Goal: Task Accomplishment & Management: Manage account settings

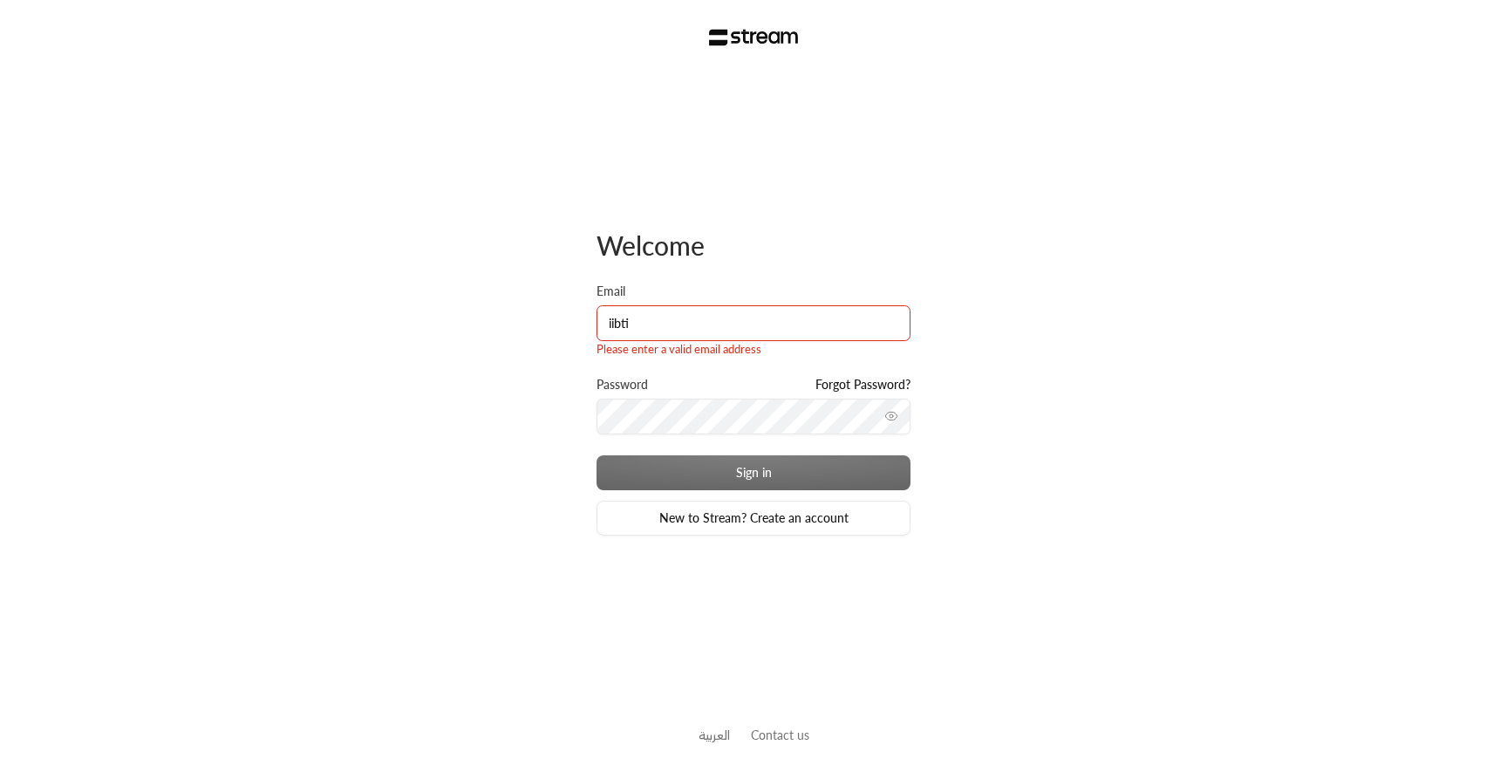
type input "iibti"
click at [1037, 433] on div "Welcome Email iibti Please enter a valid email address Password Forgot Password…" at bounding box center [753, 389] width 1507 height 779
click at [874, 383] on link "Forgot Password?" at bounding box center [862, 384] width 95 height 17
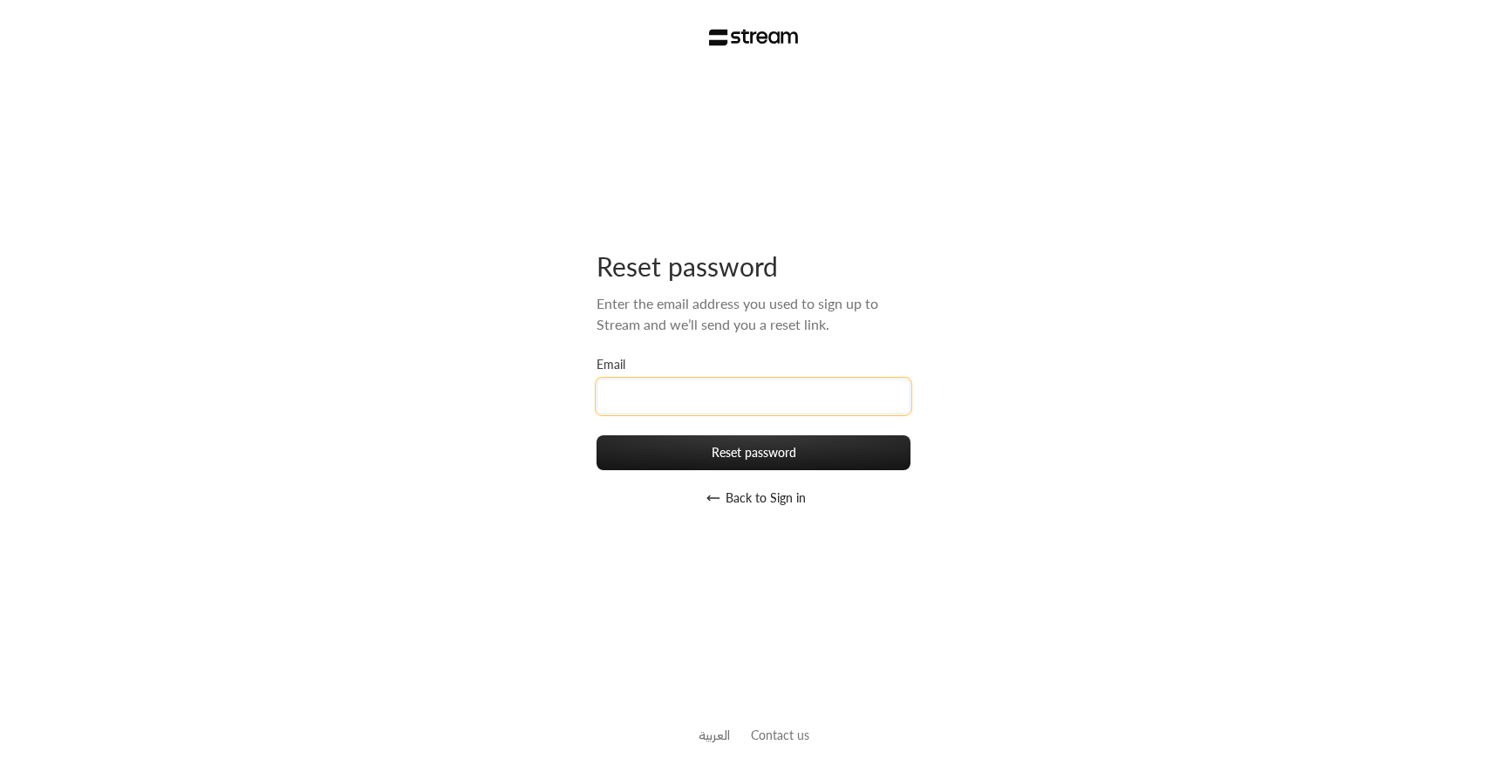
click at [757, 413] on input "Email" at bounding box center [754, 397] width 314 height 36
click at [750, 397] on input "Email" at bounding box center [754, 397] width 314 height 36
type input "[EMAIL_ADDRESS][DOMAIN_NAME]"
click at [597, 435] on button "Reset password" at bounding box center [754, 452] width 314 height 35
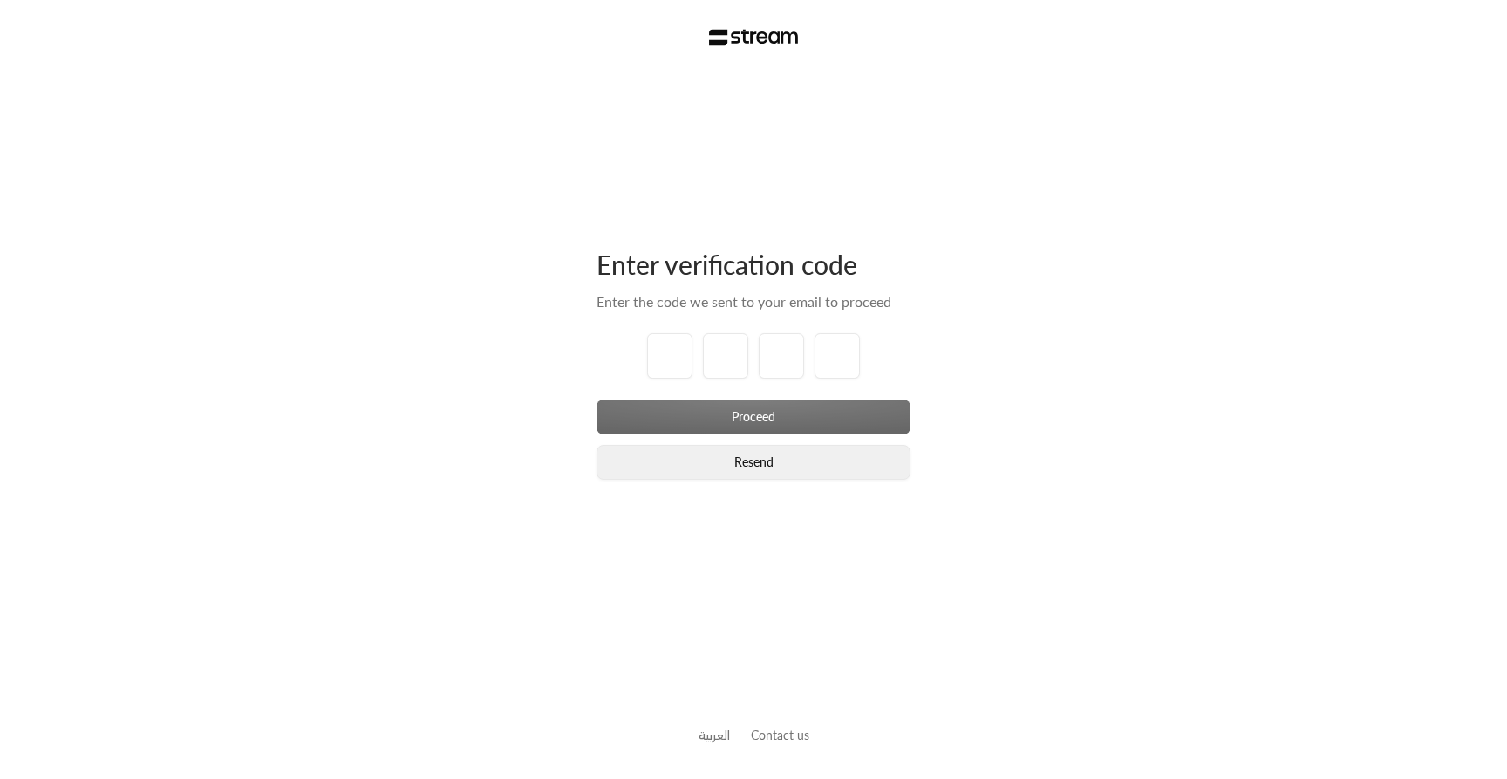
click at [716, 474] on button "Resend" at bounding box center [754, 462] width 314 height 35
type input "1"
type input "2"
type input "3"
type input "4"
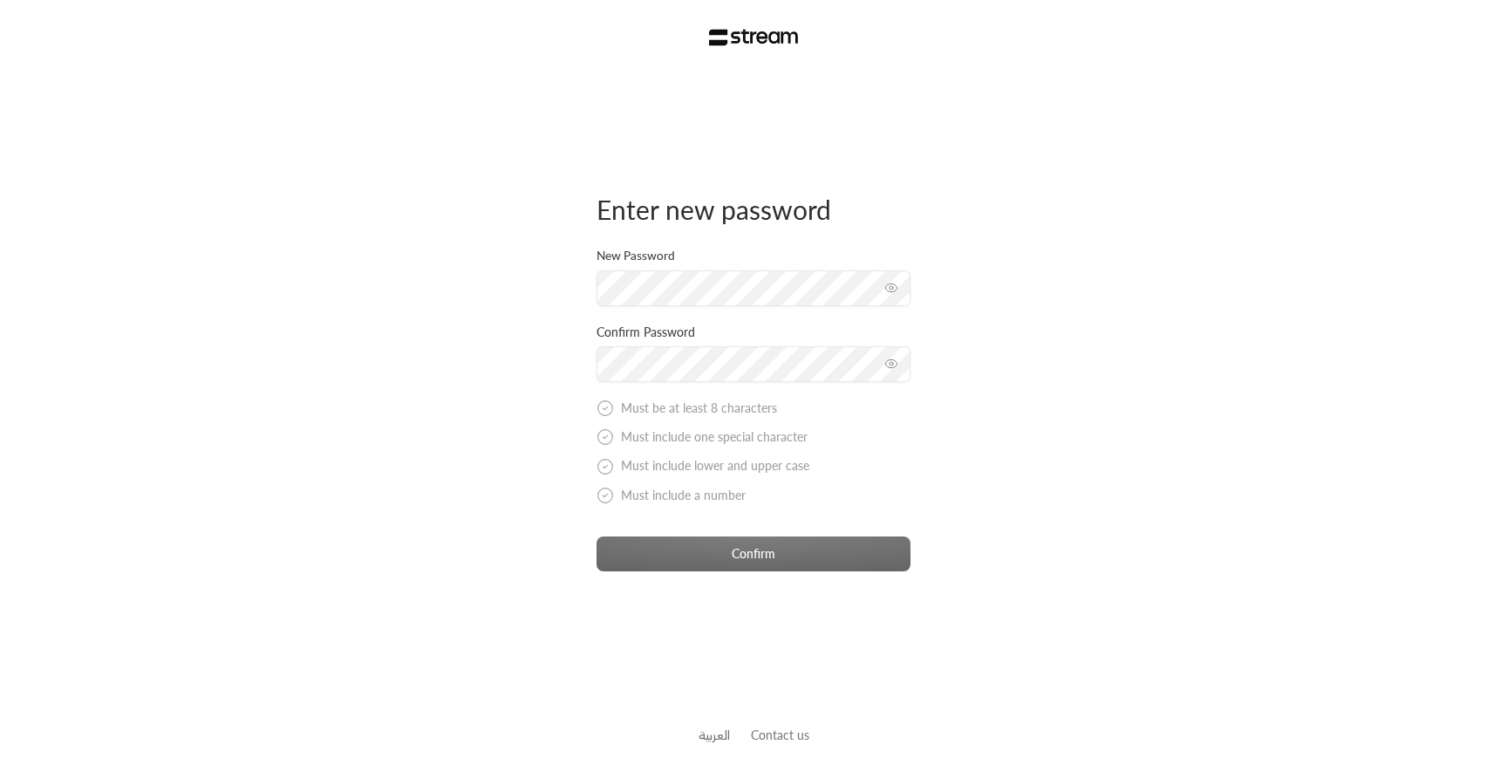
click at [465, 424] on div "Enter new password New Password Confirm Password Must be at least 8 characters …" at bounding box center [753, 389] width 1507 height 779
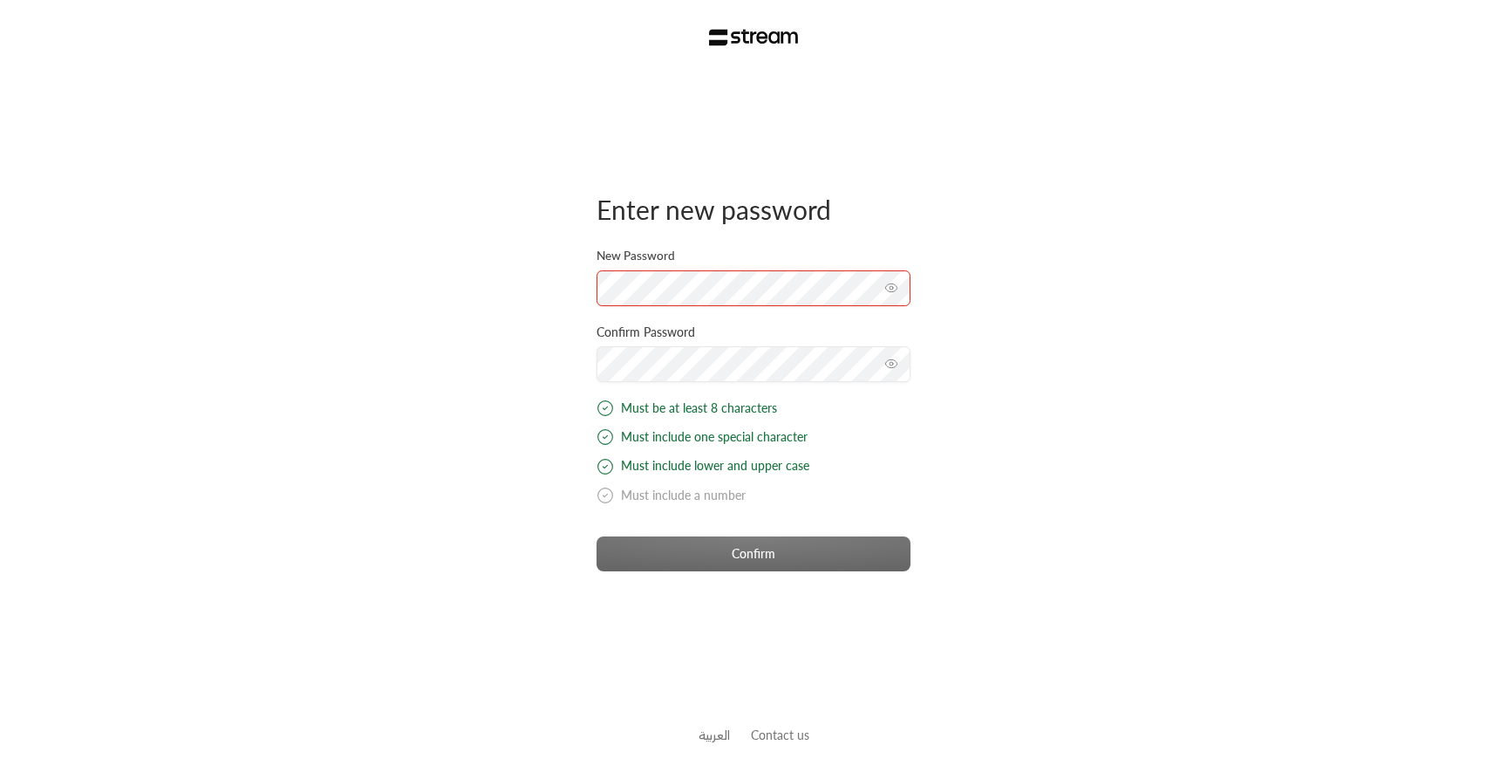
click at [515, 419] on div "Enter new password New Password Confirm Password Must be at least 8 characters …" at bounding box center [753, 389] width 1507 height 779
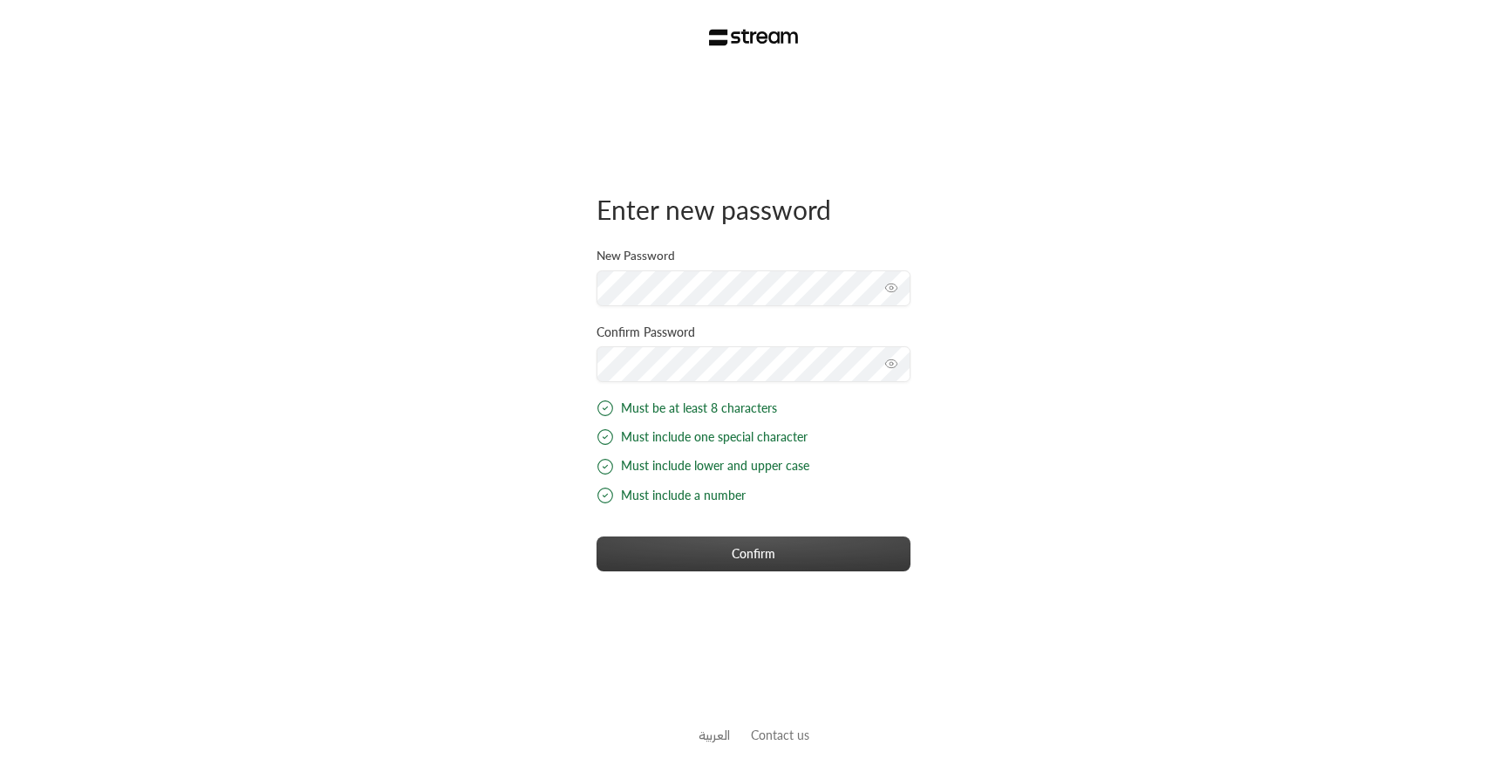
click at [706, 549] on button "Confirm" at bounding box center [754, 553] width 314 height 35
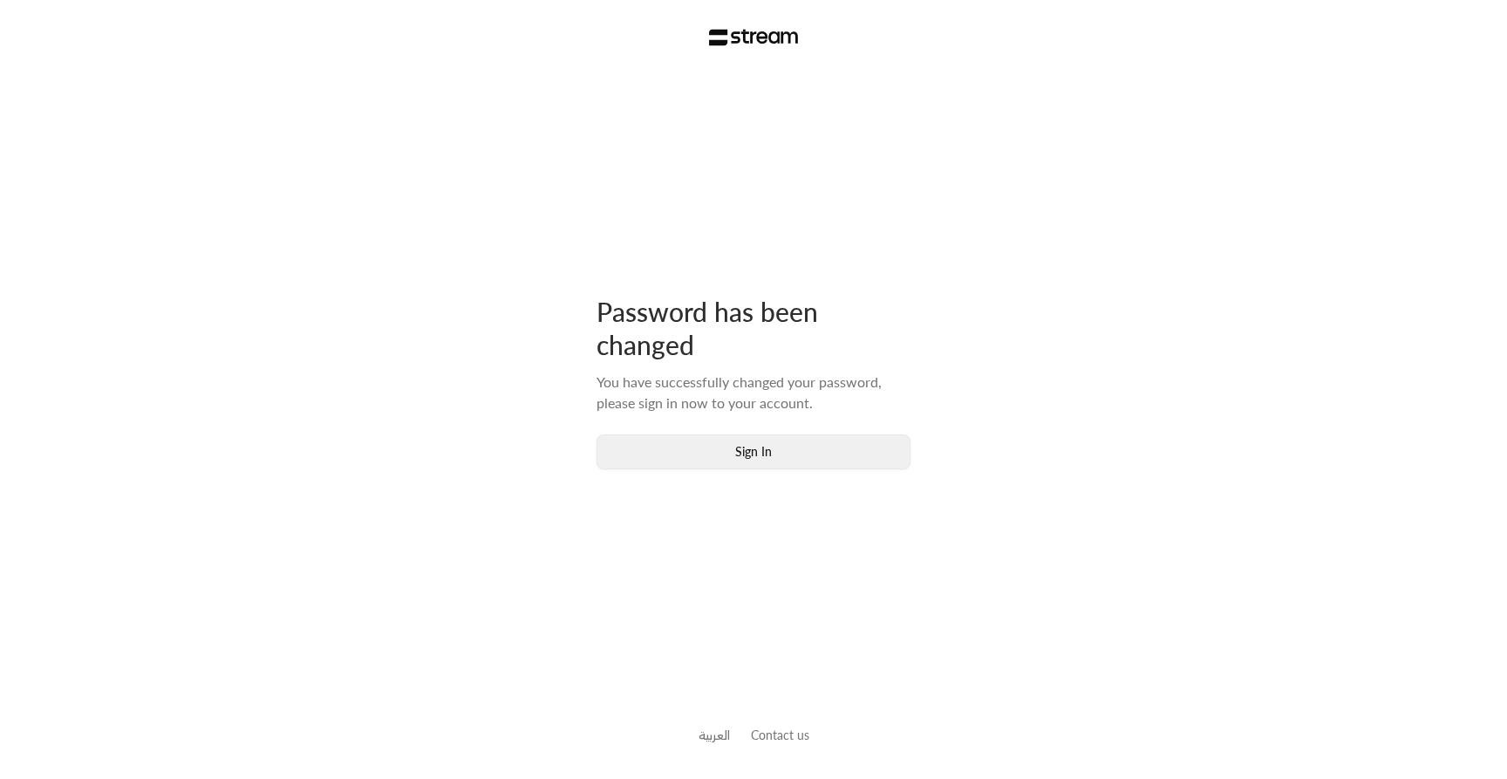
click at [715, 434] on button "Sign In" at bounding box center [754, 451] width 314 height 35
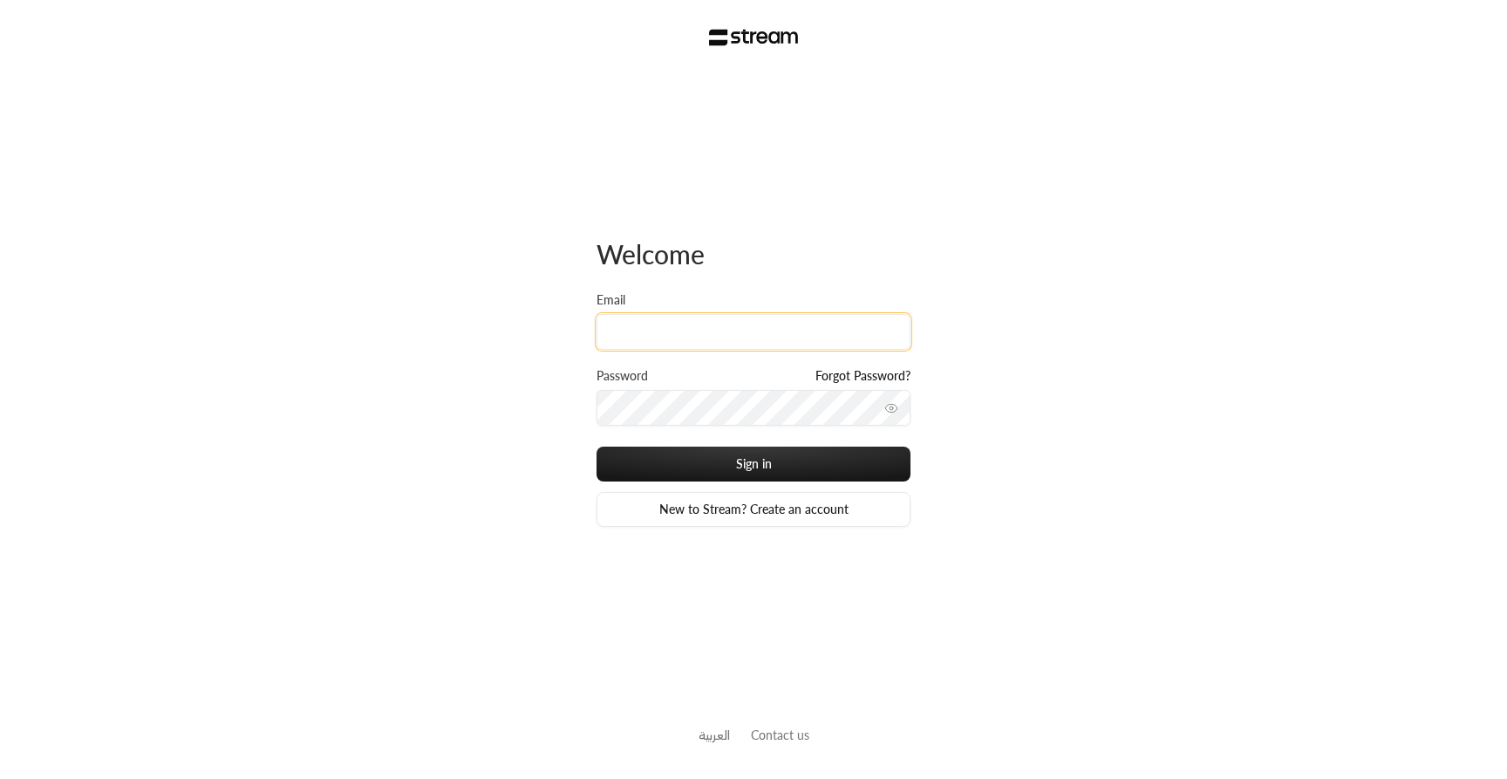
click at [719, 323] on input "Email" at bounding box center [754, 332] width 314 height 36
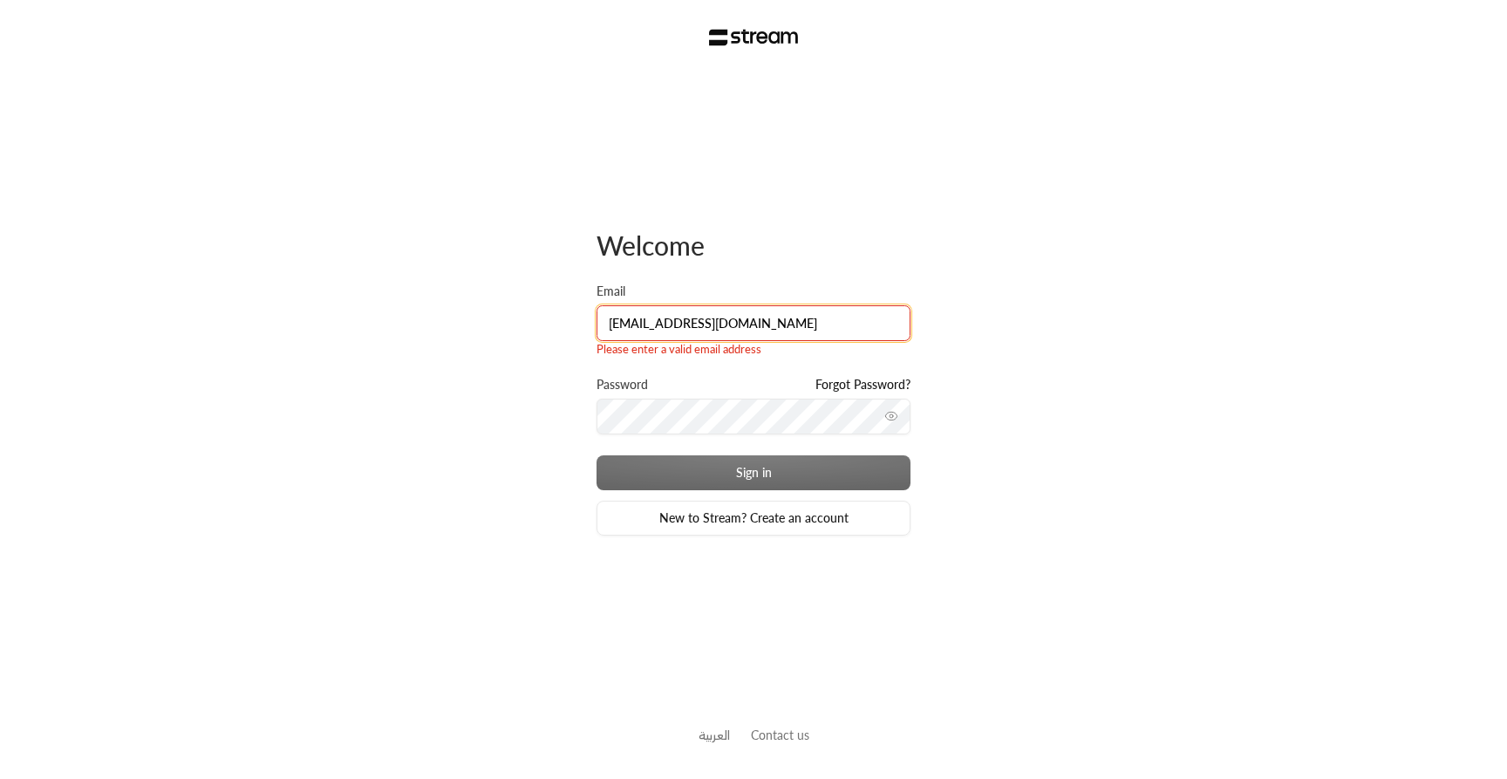
type input "[EMAIL_ADDRESS][DOMAIN_NAME]"
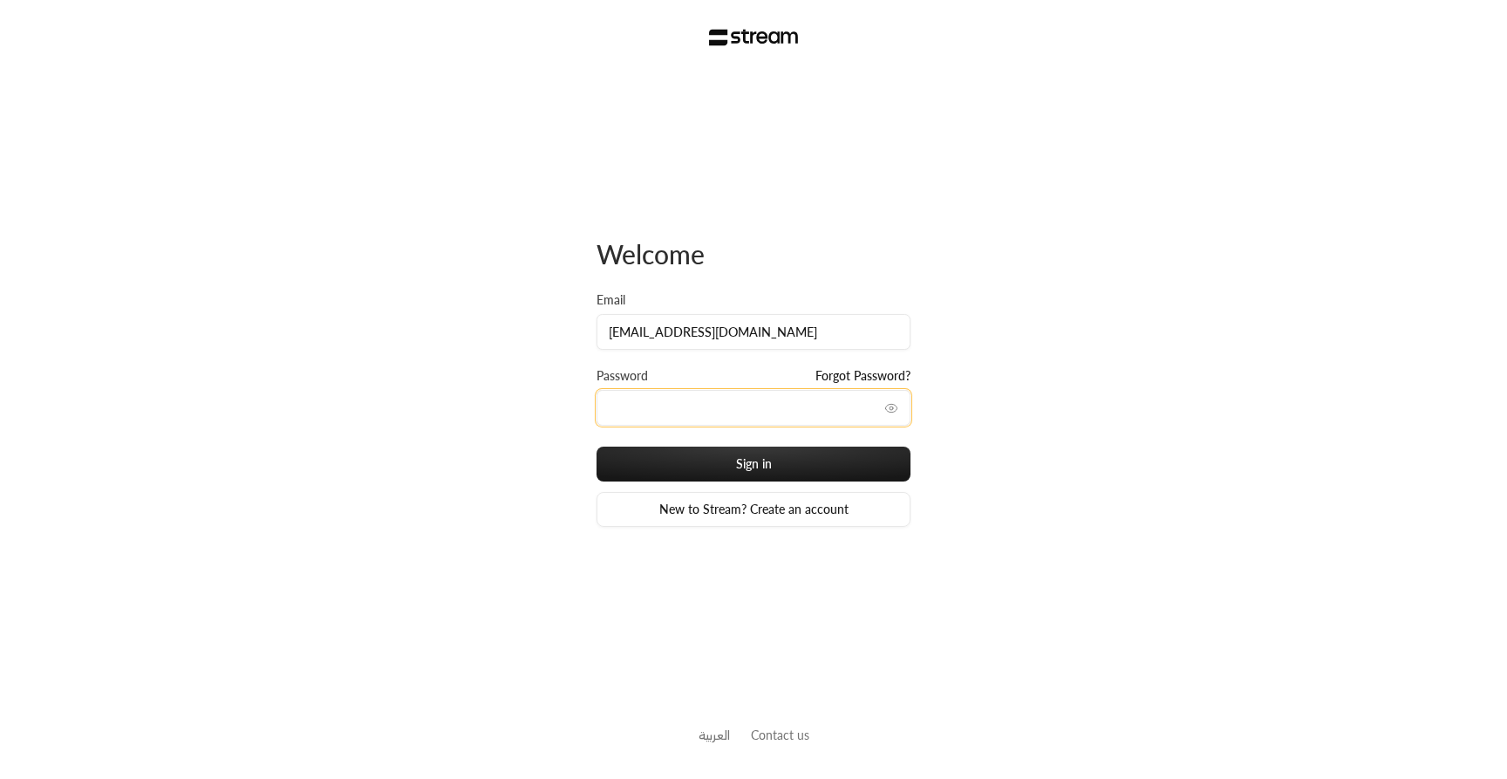
click at [597, 447] on button "Sign in" at bounding box center [754, 464] width 314 height 35
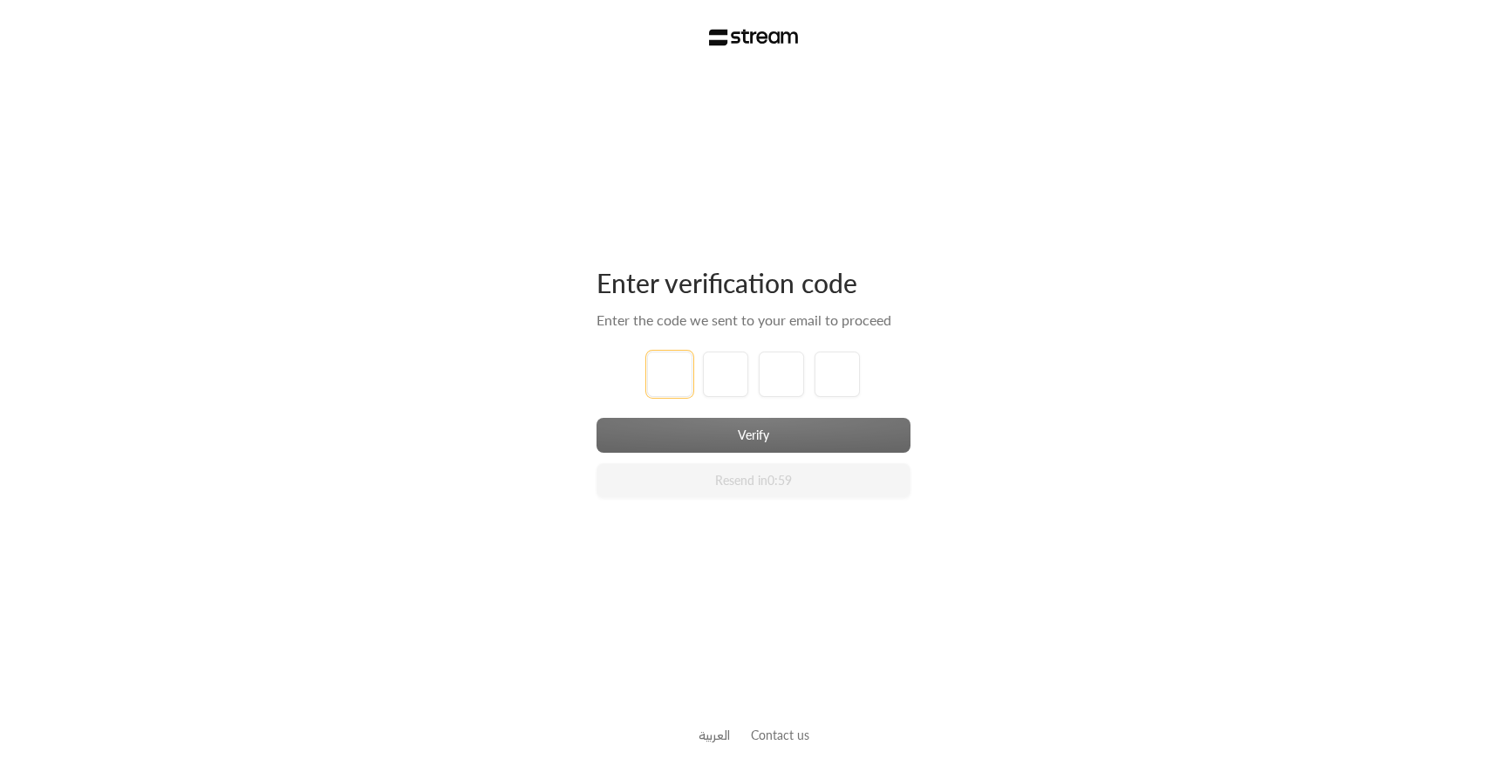
click at [657, 379] on input "tel" at bounding box center [669, 373] width 45 height 45
type input "1"
type input "2"
type input "3"
type input "4"
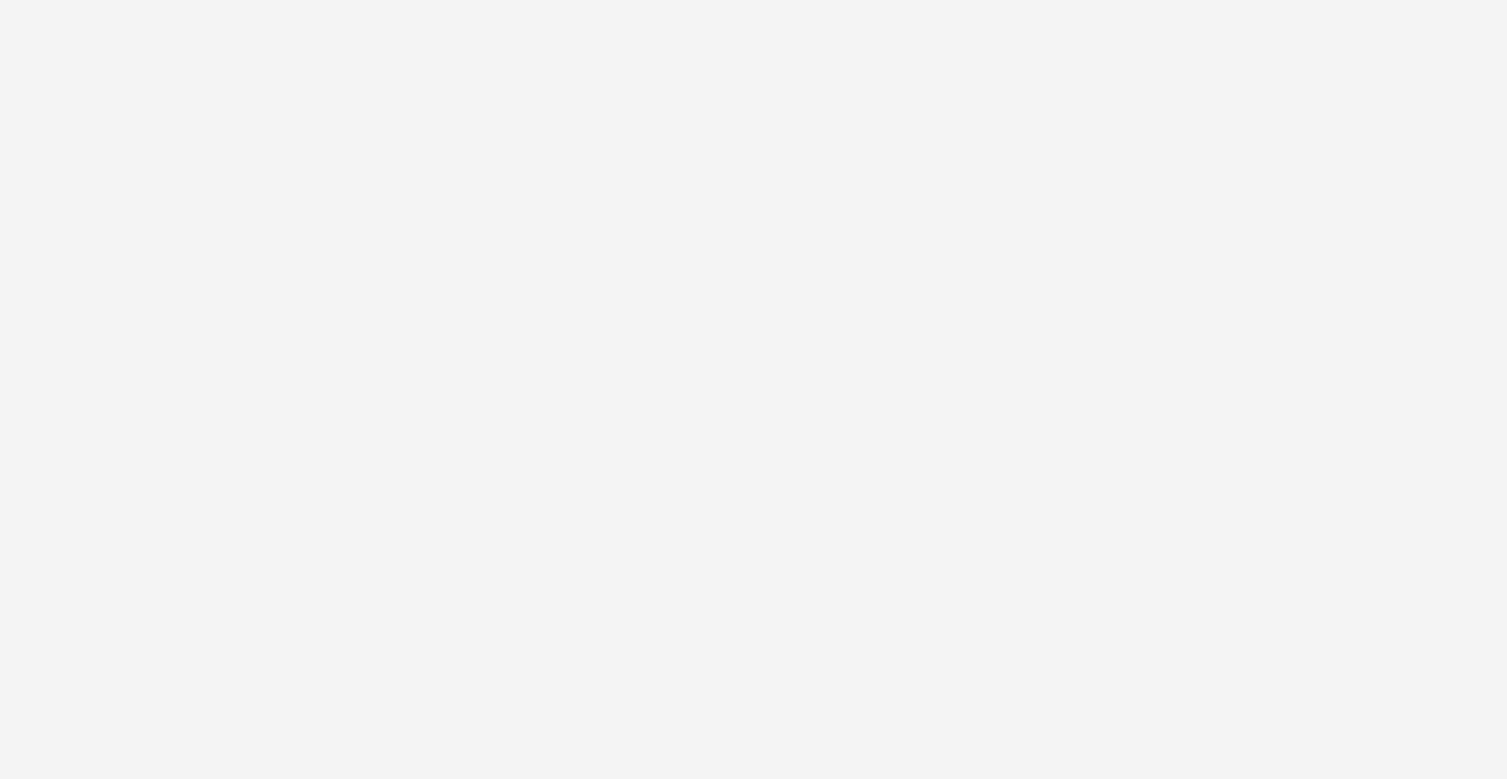
click at [660, 309] on div at bounding box center [753, 389] width 1507 height 779
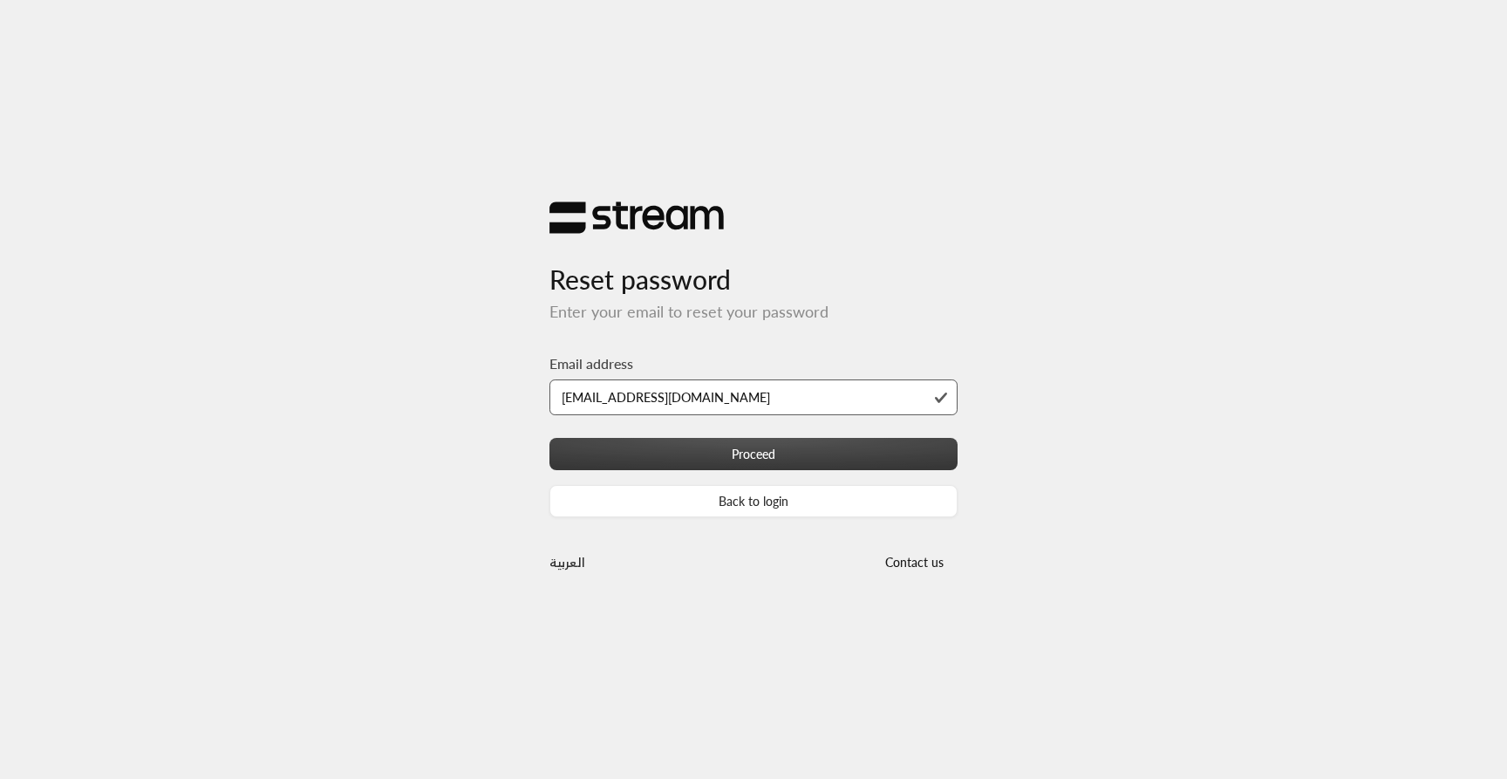
type input "technology+v2@streampay.sa"
click at [668, 456] on button "Proceed" at bounding box center [753, 454] width 408 height 32
